Goal: Task Accomplishment & Management: Use online tool/utility

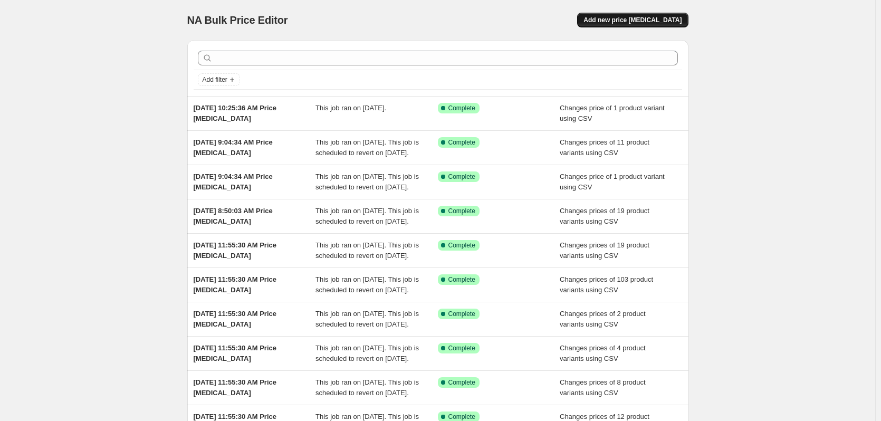
click at [627, 20] on span "Add new price [MEDICAL_DATA]" at bounding box center [633, 20] width 98 height 8
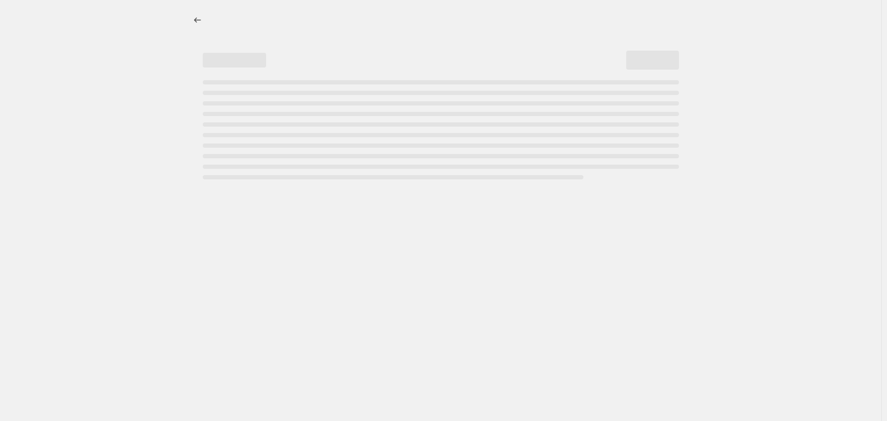
select select "percentage"
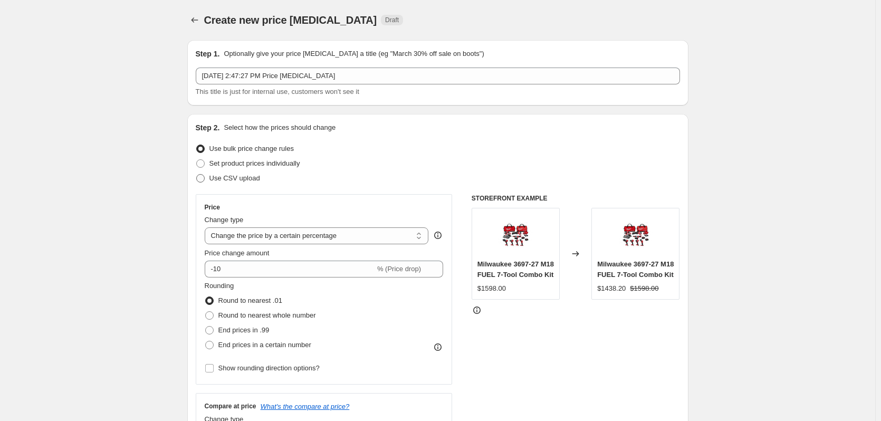
click at [242, 183] on span "Use CSV upload" at bounding box center [235, 178] width 51 height 11
click at [197, 175] on input "Use CSV upload" at bounding box center [196, 174] width 1 height 1
radio input "true"
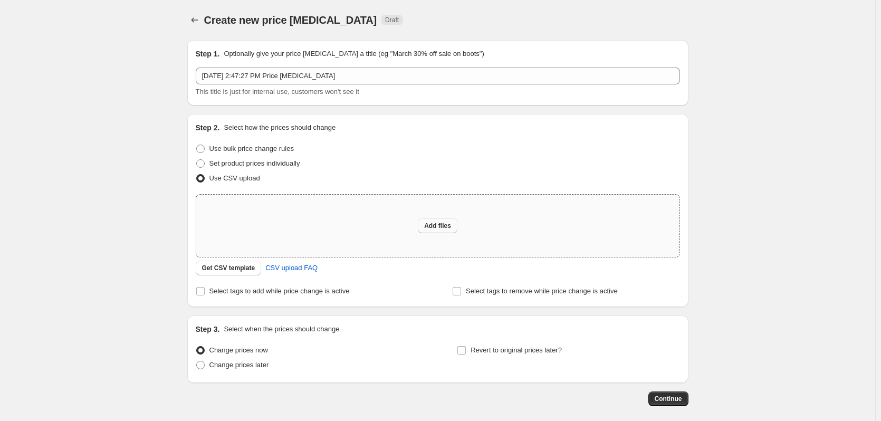
click at [441, 223] on span "Add files" at bounding box center [437, 226] width 27 height 8
type input "C:\fakepath\csv_template 1.csv"
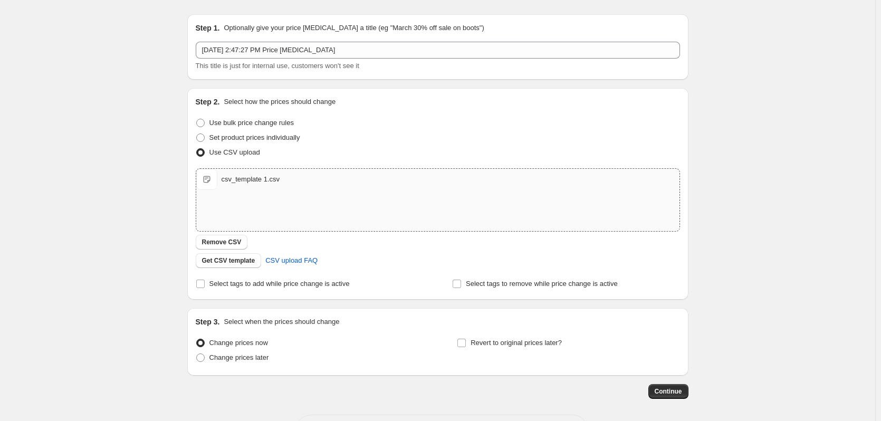
scroll to position [68, 0]
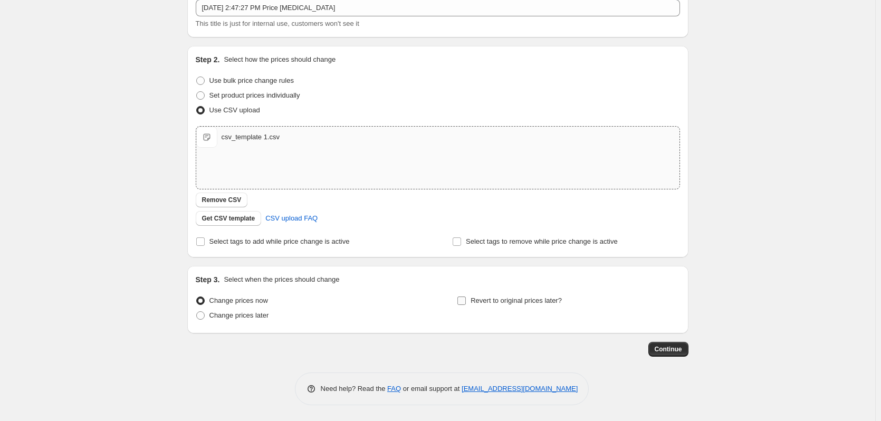
click at [500, 303] on span "Revert to original prices later?" at bounding box center [516, 301] width 91 height 8
click at [466, 303] on input "Revert to original prices later?" at bounding box center [462, 301] width 8 height 8
checkbox input "true"
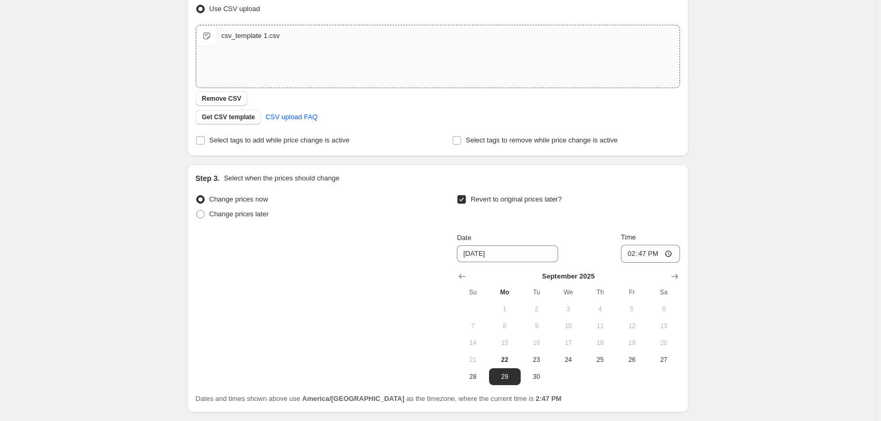
scroll to position [226, 0]
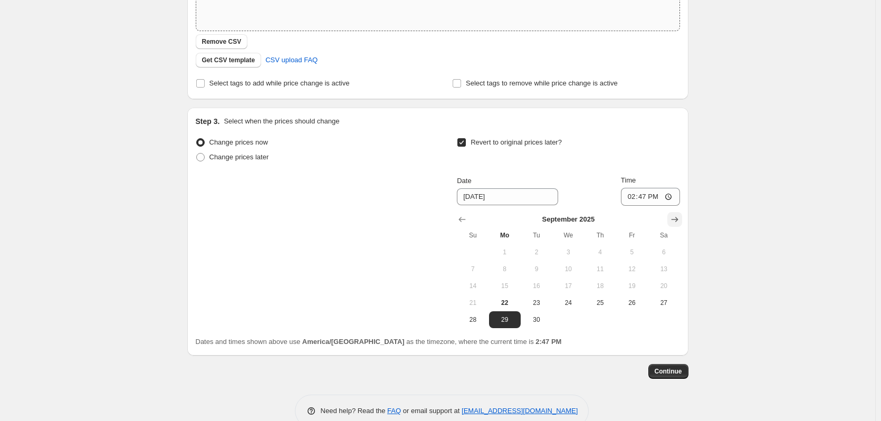
click at [677, 217] on icon "Show next month, October 2025" at bounding box center [675, 219] width 11 height 11
click at [632, 321] on span "31" at bounding box center [632, 320] width 23 height 8
type input "[DATE]"
click at [635, 199] on input "14:47" at bounding box center [650, 197] width 59 height 18
type input "12:59"
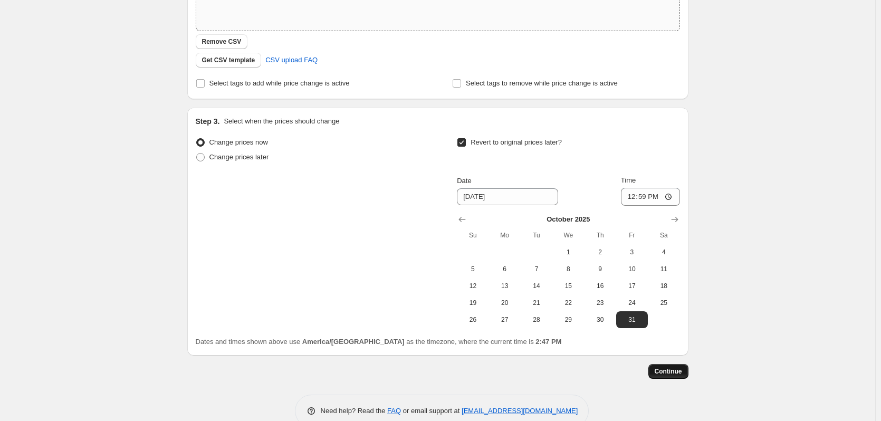
click at [681, 372] on span "Continue" at bounding box center [668, 371] width 27 height 8
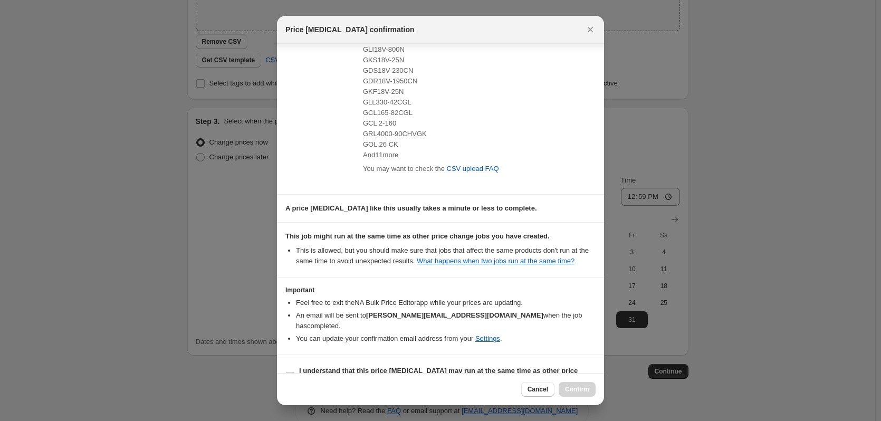
scroll to position [195, 0]
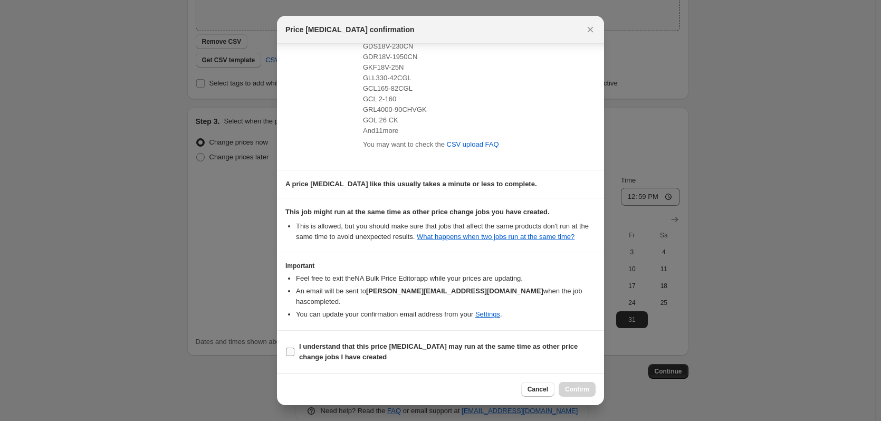
click at [339, 343] on b "I understand that this price [MEDICAL_DATA] may run at the same time as other p…" at bounding box center [438, 352] width 279 height 18
click at [295, 348] on input "I understand that this price [MEDICAL_DATA] may run at the same time as other p…" at bounding box center [290, 352] width 8 height 8
checkbox input "true"
click at [578, 392] on span "Confirm" at bounding box center [577, 389] width 24 height 8
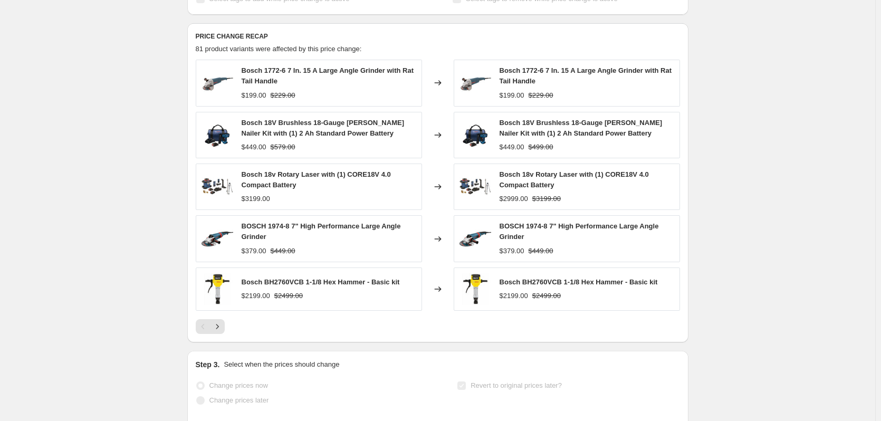
scroll to position [400, 0]
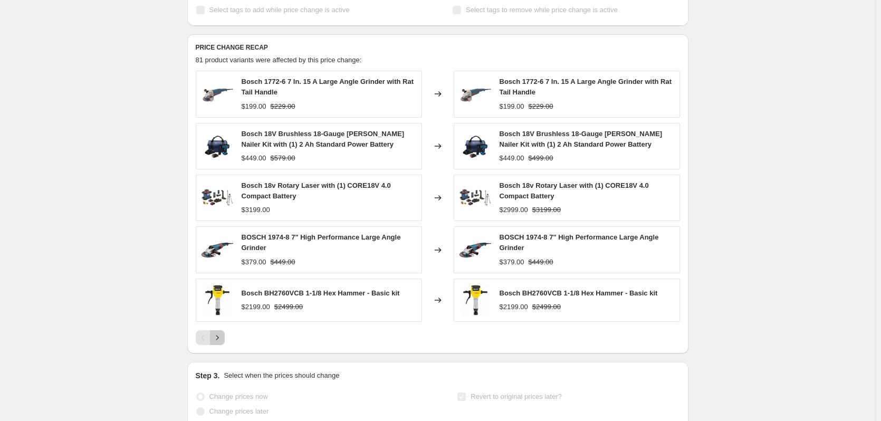
click at [217, 343] on icon "Next" at bounding box center [217, 338] width 11 height 11
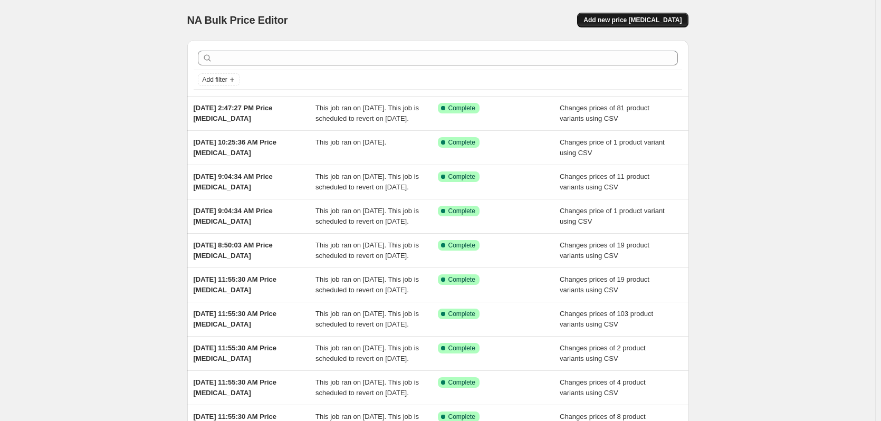
click at [648, 24] on span "Add new price [MEDICAL_DATA]" at bounding box center [633, 20] width 98 height 8
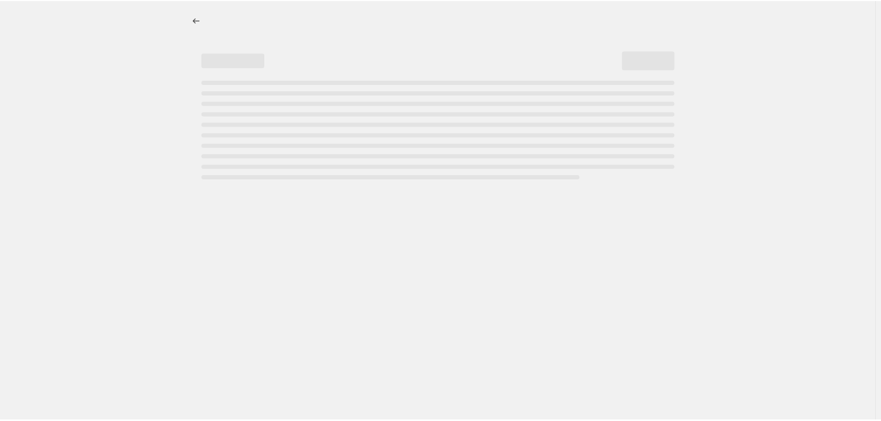
select select "percentage"
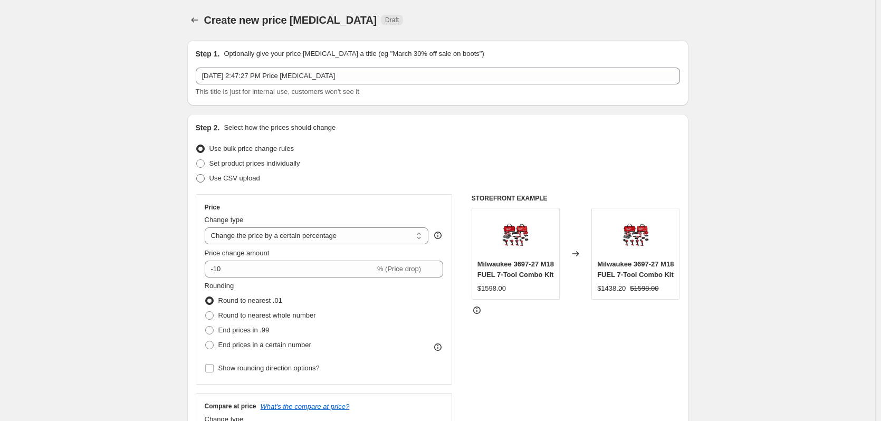
click at [249, 178] on span "Use CSV upload" at bounding box center [235, 178] width 51 height 8
click at [197, 175] on input "Use CSV upload" at bounding box center [196, 174] width 1 height 1
radio input "true"
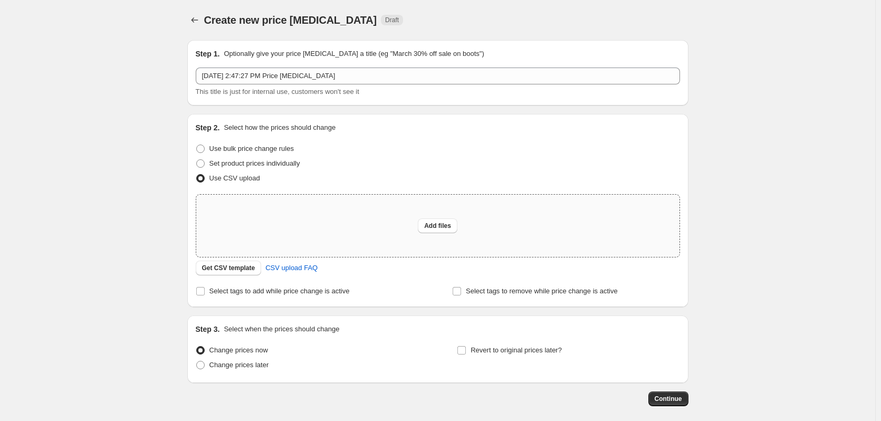
click at [461, 223] on div "Add files" at bounding box center [437, 226] width 483 height 62
type input "C:\fakepath\csv_template 1.csv"
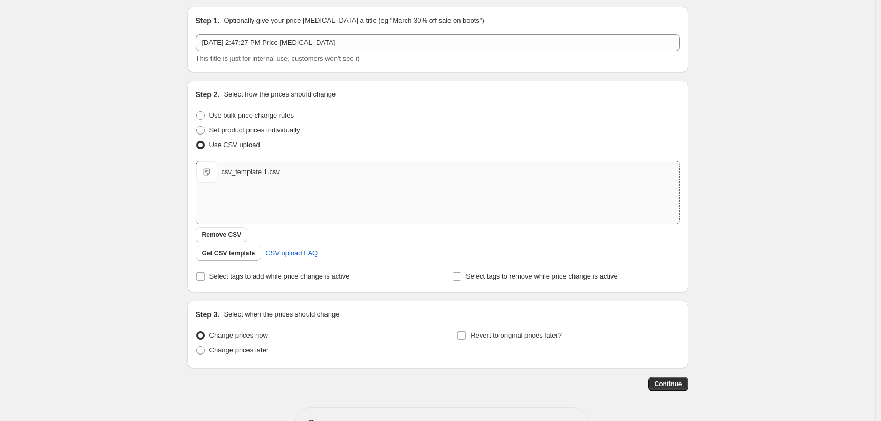
scroll to position [68, 0]
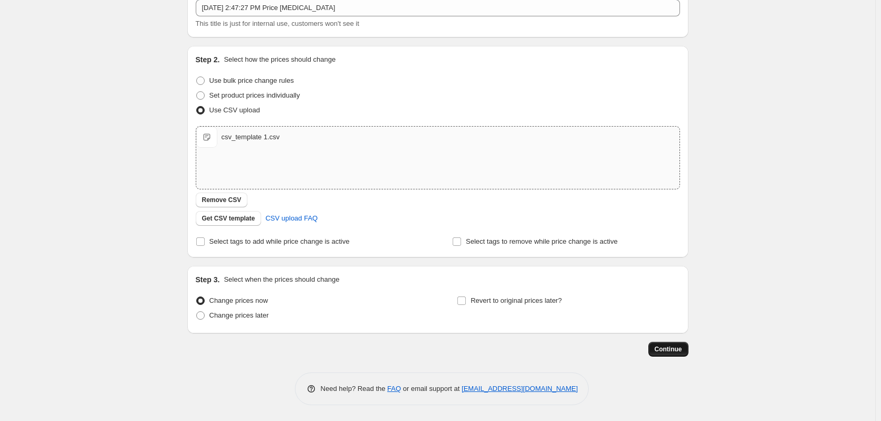
click at [671, 348] on span "Continue" at bounding box center [668, 349] width 27 height 8
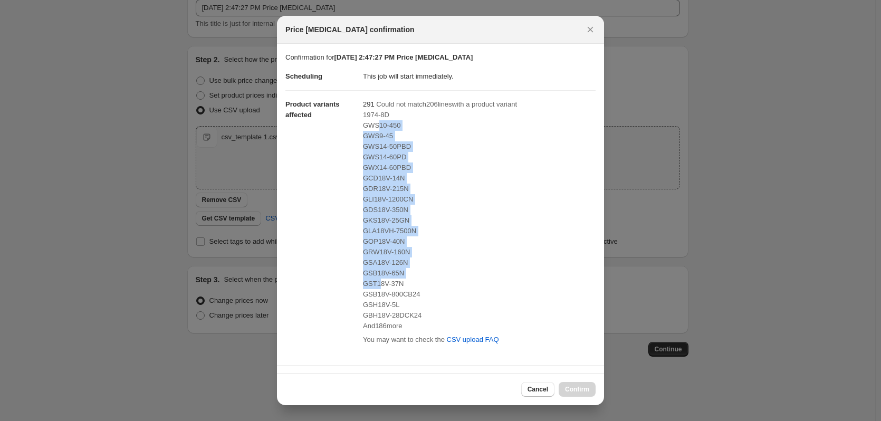
drag, startPoint x: 378, startPoint y: 124, endPoint x: 378, endPoint y: 292, distance: 168.9
click at [377, 291] on div "1974-8D GWS10-450 GWS9-45 GWS14-50PBD GWS14-60PD GWX14-60PBD GCD18V-14N GDR18V-…" at bounding box center [479, 221] width 233 height 222
click at [388, 235] on div "GLA18VH-7500N" at bounding box center [479, 231] width 233 height 11
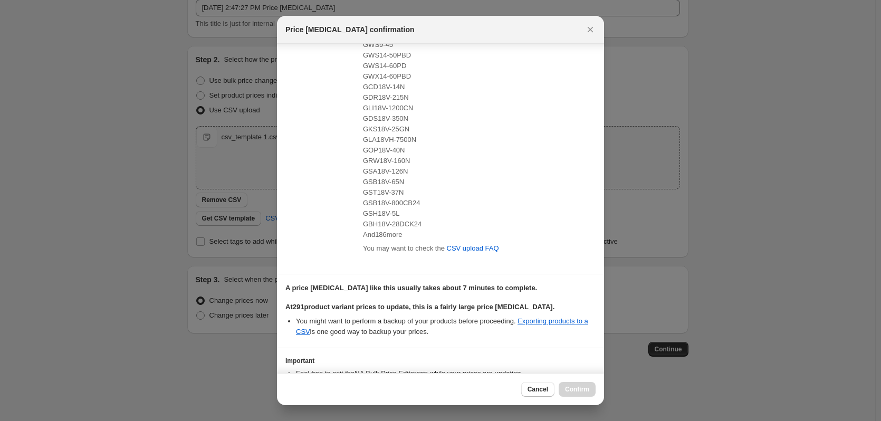
scroll to position [165, 0]
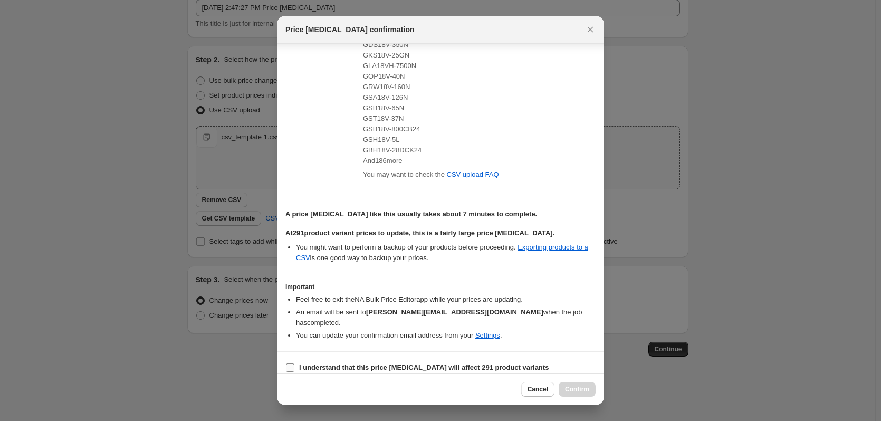
click at [358, 364] on b "I understand that this price [MEDICAL_DATA] will affect 291 product variants" at bounding box center [424, 368] width 250 height 8
click at [295, 364] on input "I understand that this price [MEDICAL_DATA] will affect 291 product variants" at bounding box center [290, 368] width 8 height 8
checkbox input "true"
click at [574, 388] on span "Confirm" at bounding box center [577, 389] width 24 height 8
